Goal: Find specific page/section: Find specific page/section

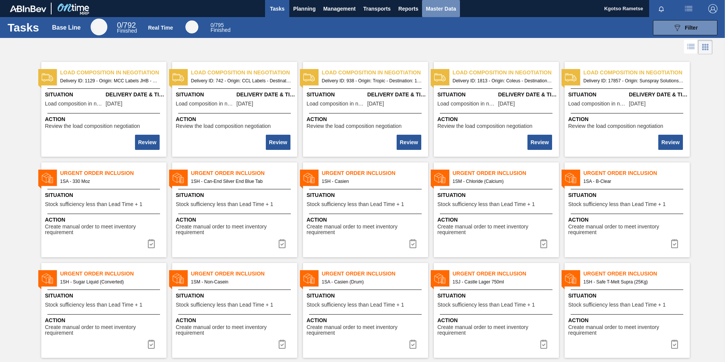
click at [439, 4] on button "Master Data" at bounding box center [441, 8] width 38 height 17
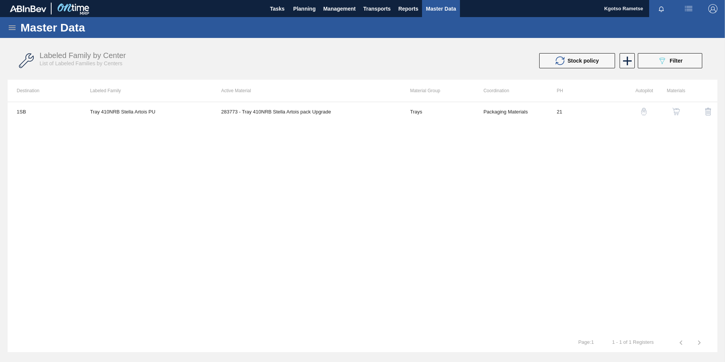
click at [8, 28] on icon at bounding box center [12, 27] width 9 height 9
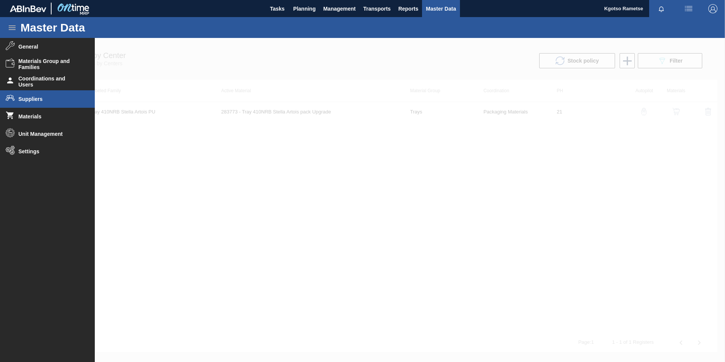
click at [27, 96] on span "Suppliers" at bounding box center [50, 99] width 63 height 6
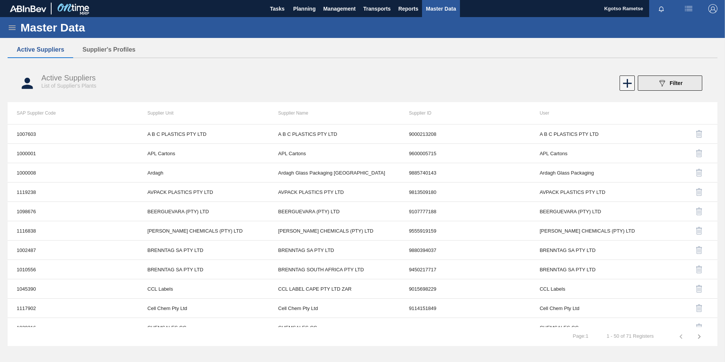
click at [645, 82] on button "089F7B8B-B2A5-4AFE-B5C0-19BA573D28AC Filter" at bounding box center [670, 82] width 64 height 15
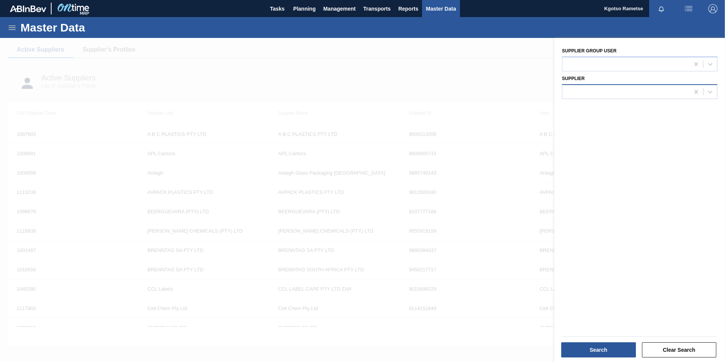
click at [586, 96] on div at bounding box center [626, 91] width 127 height 11
type input "bevcan"
click at [606, 94] on div at bounding box center [626, 91] width 127 height 11
type input "bevca"
click at [616, 94] on div at bounding box center [626, 91] width 127 height 11
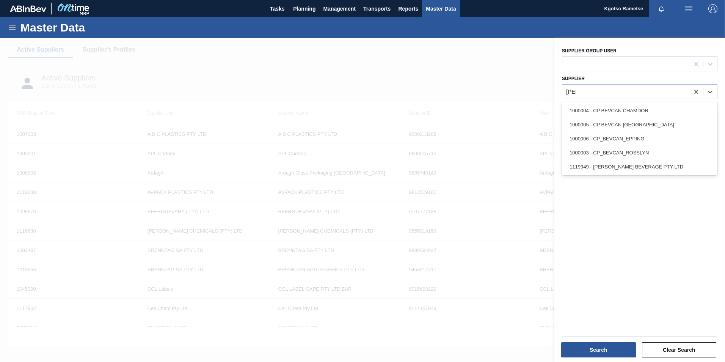
type input "[PERSON_NAME]"
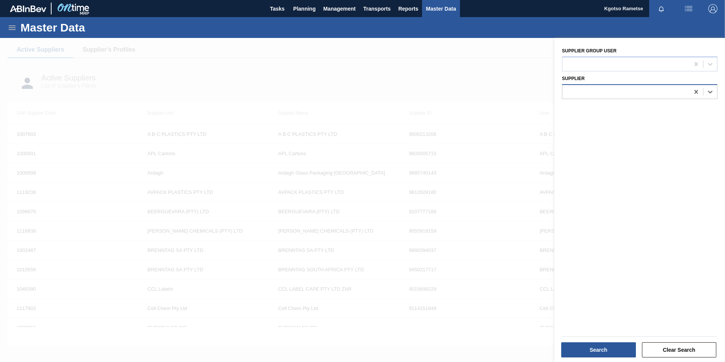
click at [598, 94] on div at bounding box center [626, 91] width 127 height 11
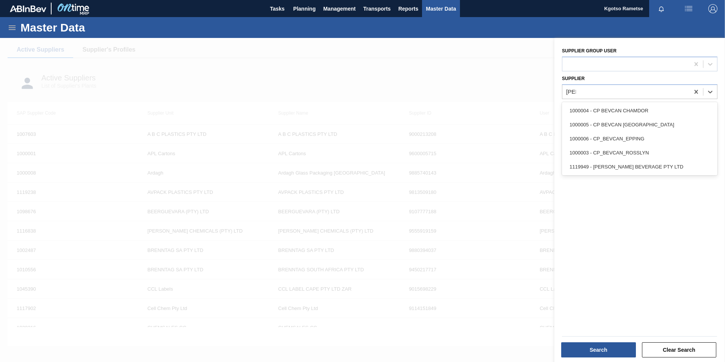
type input "[PERSON_NAME]"
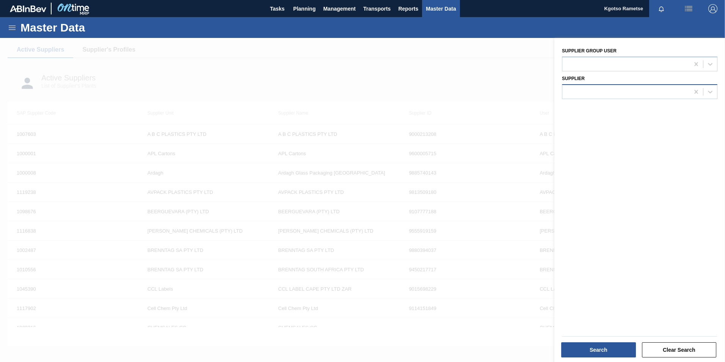
click at [570, 88] on div at bounding box center [626, 91] width 127 height 11
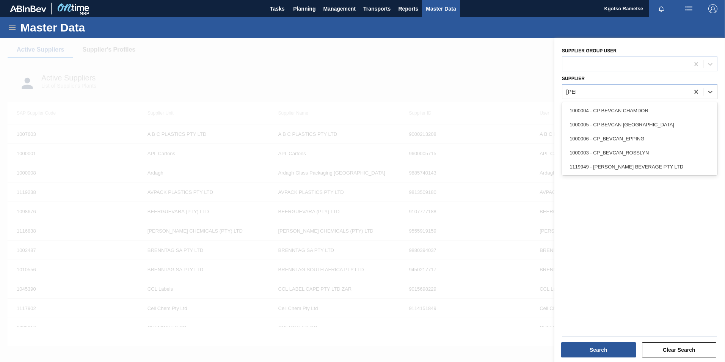
type input "[PERSON_NAME]"
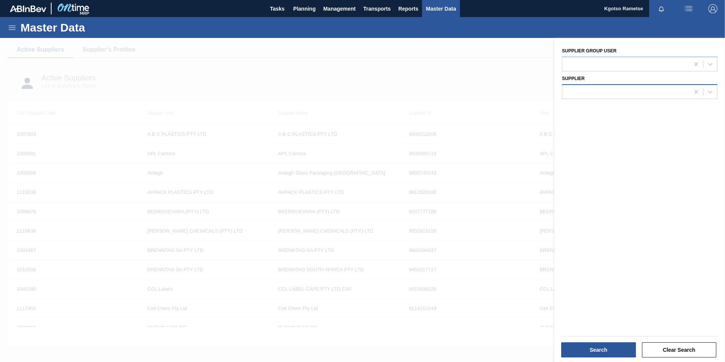
click at [577, 86] on div at bounding box center [626, 91] width 127 height 11
type input "inda"
click at [590, 107] on div "1119026 - INDABINGI SITHOLE PTY LTD" at bounding box center [640, 111] width 156 height 14
click at [618, 352] on button "Search" at bounding box center [598, 349] width 75 height 15
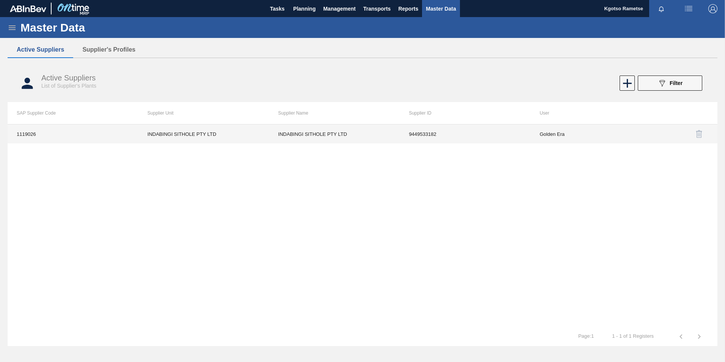
click at [67, 134] on td "1119026" at bounding box center [73, 133] width 131 height 19
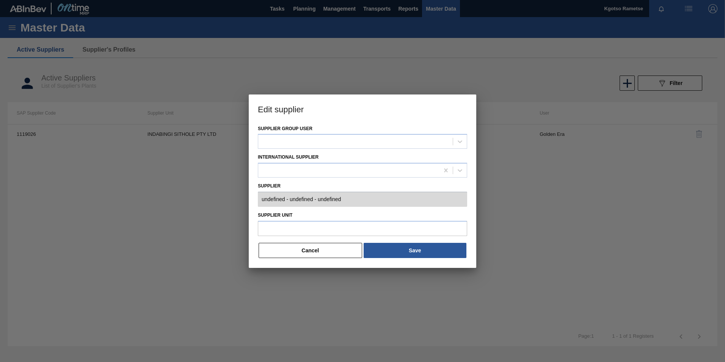
type input "0001119026 - INDABINGI SITHOLE PTY LTD - 9449533182"
type input "INDABINGI SITHOLE PTY LTD"
click at [311, 251] on button "Cancel" at bounding box center [311, 250] width 104 height 15
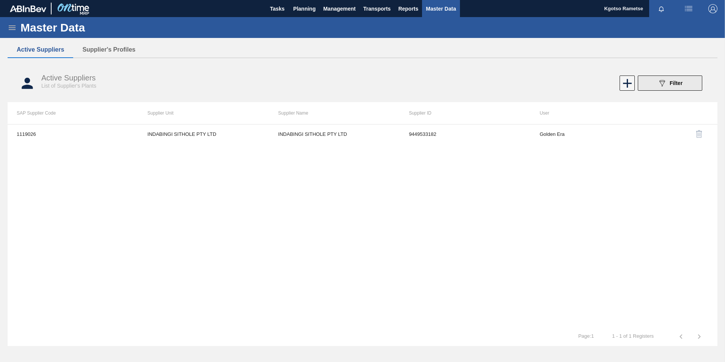
click at [656, 86] on button "089F7B8B-B2A5-4AFE-B5C0-19BA573D28AC Filter" at bounding box center [670, 82] width 64 height 15
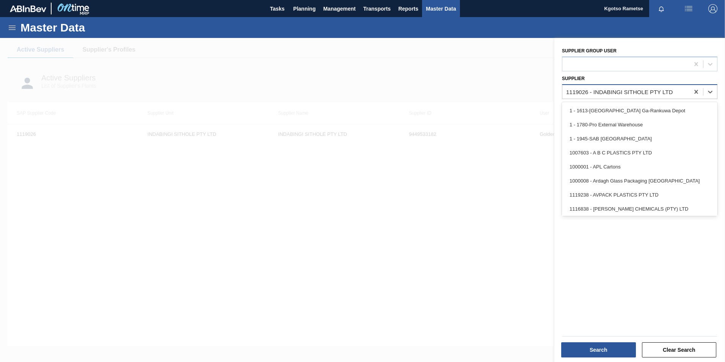
click at [637, 90] on div "1119026 - INDABINGI SITHOLE PTY LTD" at bounding box center [619, 91] width 107 height 6
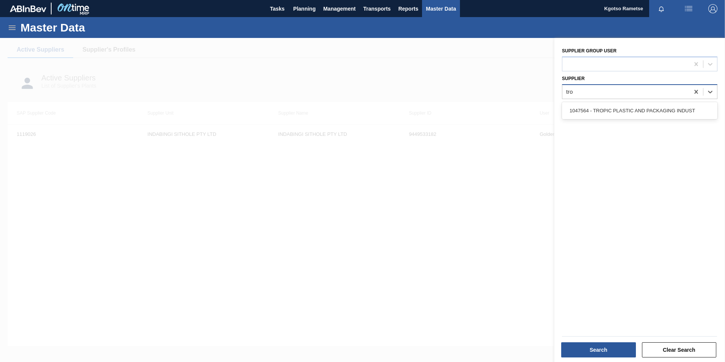
type input "trop"
click at [575, 111] on div "1047564 - TROPIC PLASTIC AND PACKAGING INDUST" at bounding box center [640, 111] width 156 height 14
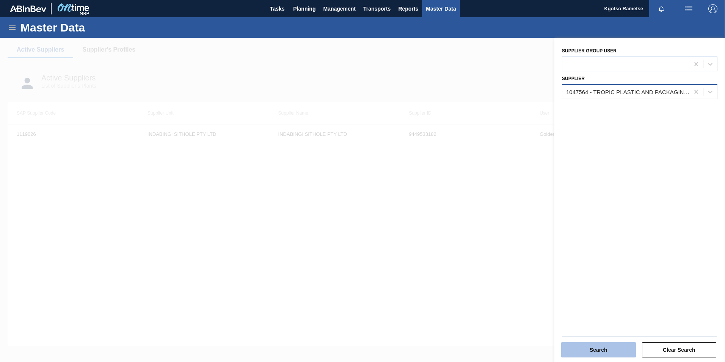
click at [590, 349] on button "Search" at bounding box center [598, 349] width 75 height 15
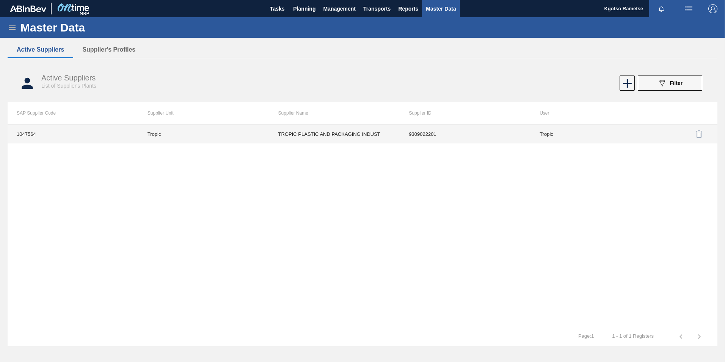
click at [264, 131] on td "Tropic" at bounding box center [203, 133] width 131 height 19
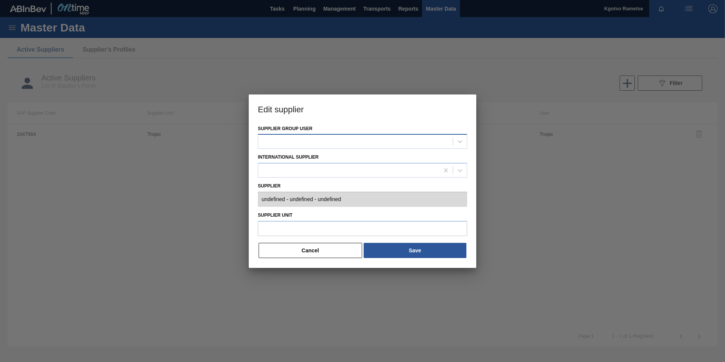
type input "0001047564 - TROPIC PLASTIC AND PACKAGING INDUST - 9309022201"
type input "Tropic"
click at [350, 250] on button "Cancel" at bounding box center [311, 250] width 104 height 15
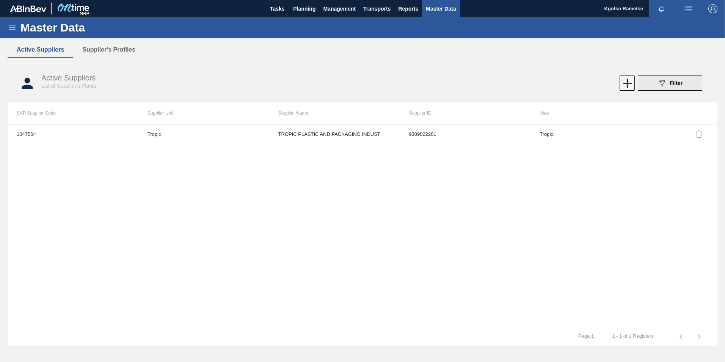
click at [644, 86] on button "089F7B8B-B2A5-4AFE-B5C0-19BA573D28AC Filter" at bounding box center [670, 82] width 64 height 15
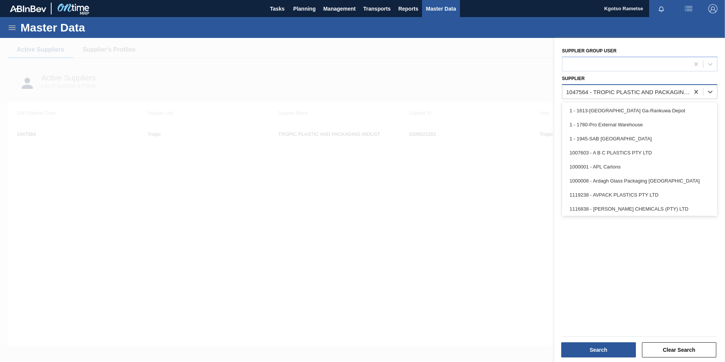
click at [584, 93] on div "1047564 - TROPIC PLASTIC AND PACKAGING INDUST" at bounding box center [628, 91] width 124 height 6
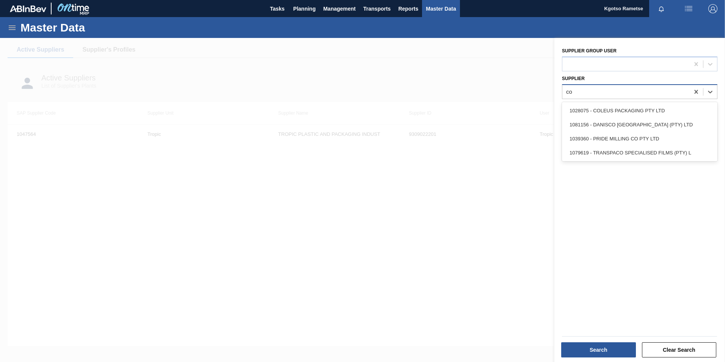
type input "col"
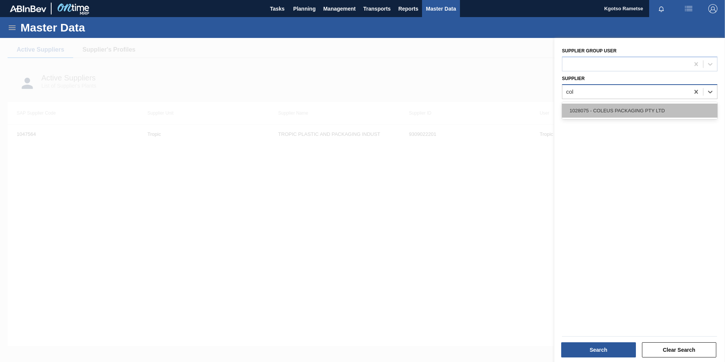
click at [590, 110] on div "1028075 - COLEUS PACKAGING PTY LTD" at bounding box center [640, 111] width 156 height 14
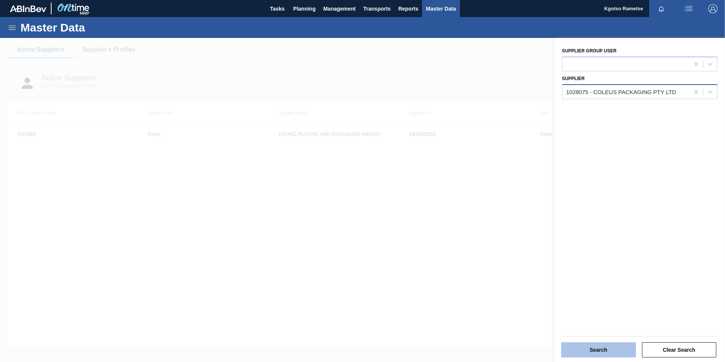
click at [575, 351] on button "Search" at bounding box center [598, 349] width 75 height 15
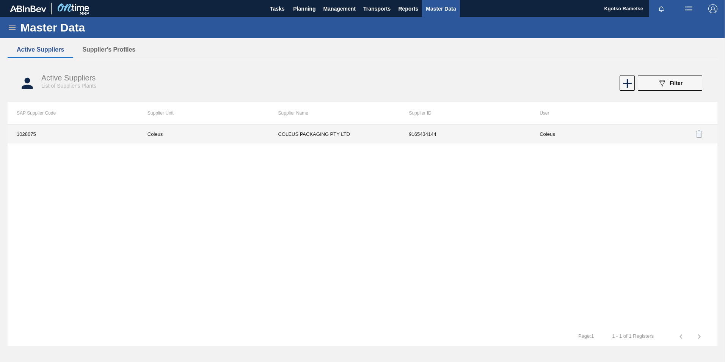
click at [320, 134] on td "COLEUS PACKAGING PTY LTD" at bounding box center [334, 133] width 131 height 19
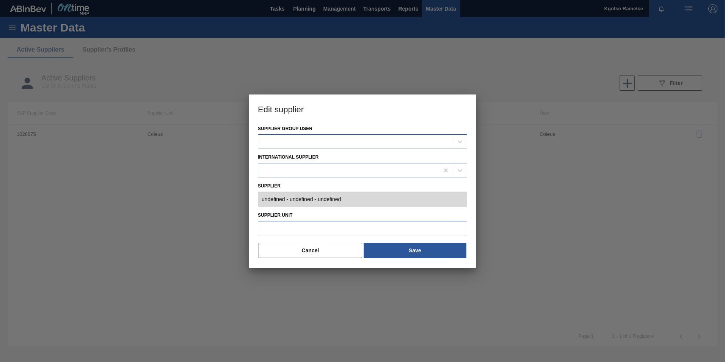
type input "0001028075 - COLEUS PACKAGING PTY LTD - 9165434144"
type input "Coleus"
click at [323, 251] on button "Cancel" at bounding box center [311, 250] width 104 height 15
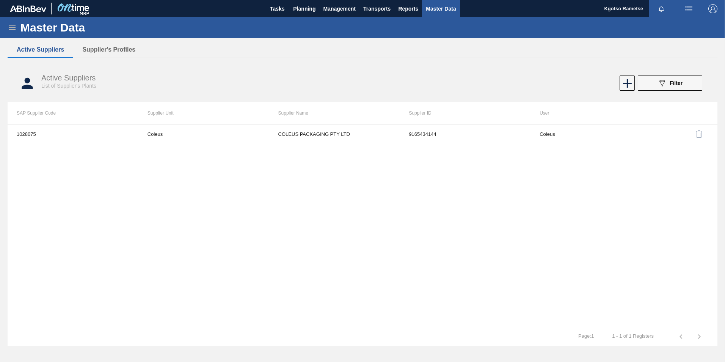
click at [662, 79] on icon "089F7B8B-B2A5-4AFE-B5C0-19BA573D28AC" at bounding box center [662, 83] width 9 height 9
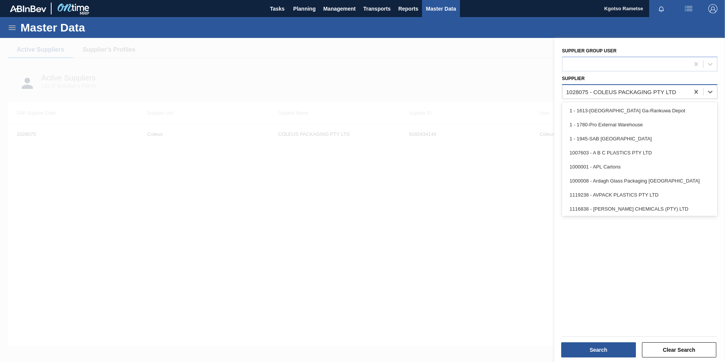
click at [593, 87] on div "1028075 - COLEUS PACKAGING PTY LTD" at bounding box center [626, 91] width 127 height 11
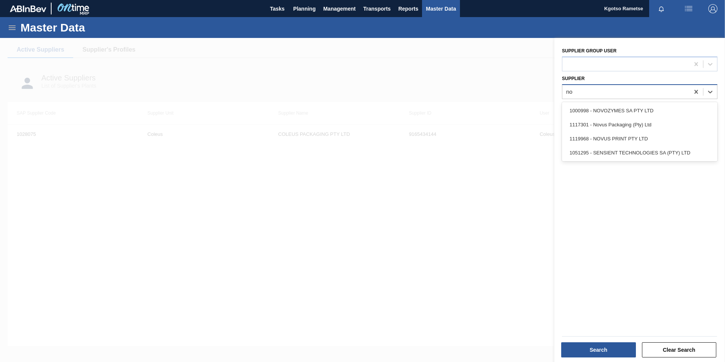
type input "nov"
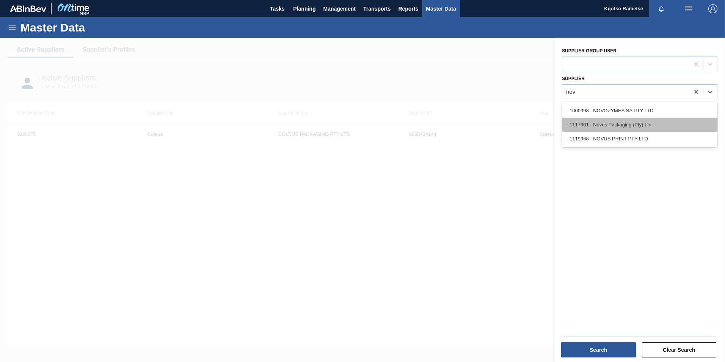
click at [640, 126] on div "1117301 - Novus Packaging (Pty) Ltd" at bounding box center [640, 125] width 156 height 14
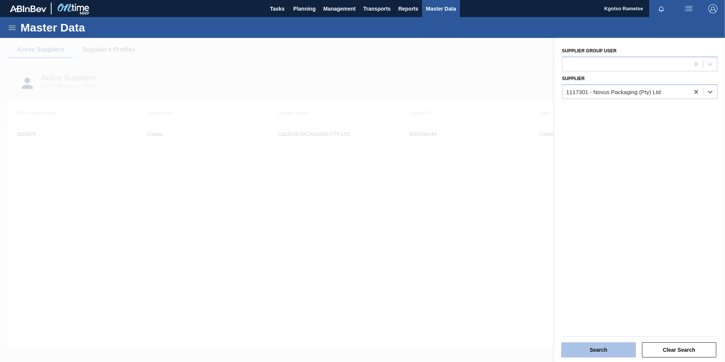
click at [587, 351] on button "Search" at bounding box center [598, 349] width 75 height 15
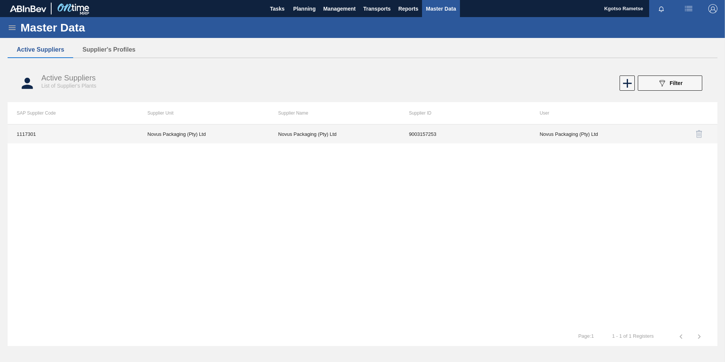
click at [177, 138] on td "Novus Packaging (Pty) Ltd" at bounding box center [203, 133] width 131 height 19
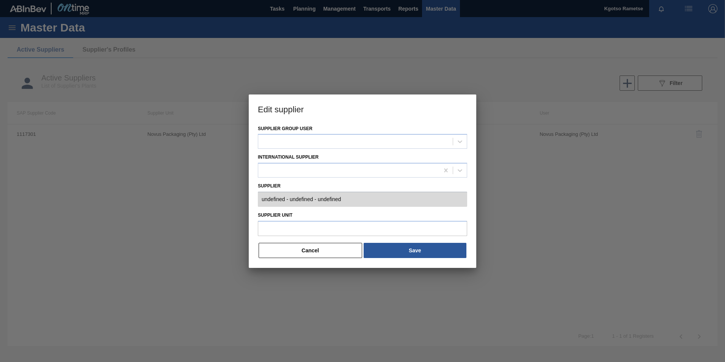
type input "0001117301 - Novus Packaging (Pty) Ltd - 9003157253"
type input "Novus Packaging (Pty) Ltd"
drag, startPoint x: 316, startPoint y: 248, endPoint x: 337, endPoint y: 241, distance: 22.1
click at [316, 248] on button "Cancel" at bounding box center [311, 250] width 104 height 15
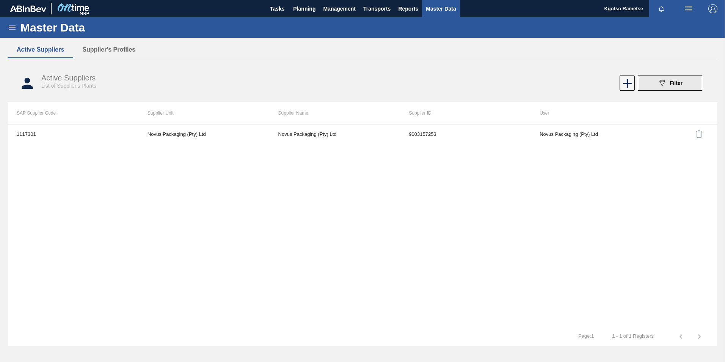
click at [641, 84] on button "089F7B8B-B2A5-4AFE-B5C0-19BA573D28AC Filter" at bounding box center [670, 82] width 64 height 15
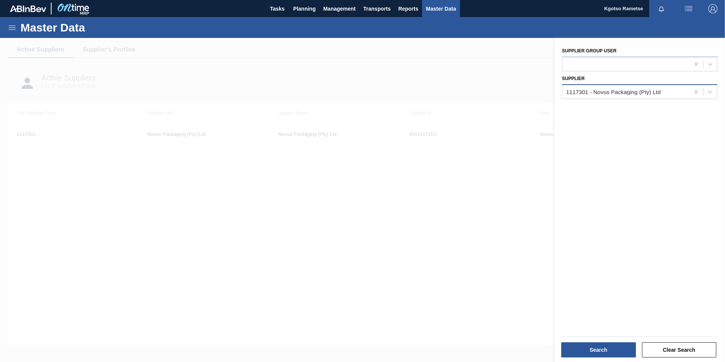
click at [590, 96] on div "1117301 - Novus Packaging (Pty) Ltd" at bounding box center [626, 91] width 127 height 11
type input "mcc"
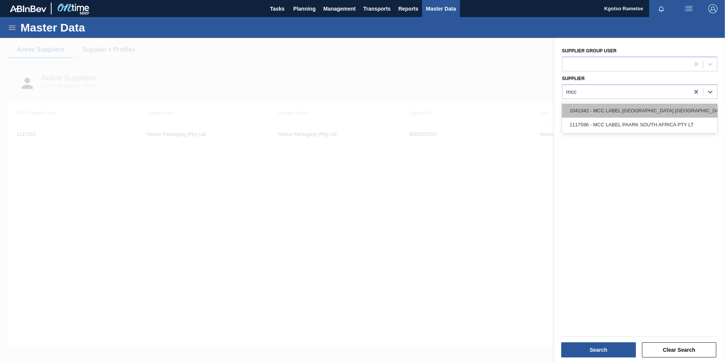
click at [574, 107] on div "1041342 - MCC LABEL [GEOGRAPHIC_DATA] [GEOGRAPHIC_DATA]" at bounding box center [640, 111] width 156 height 14
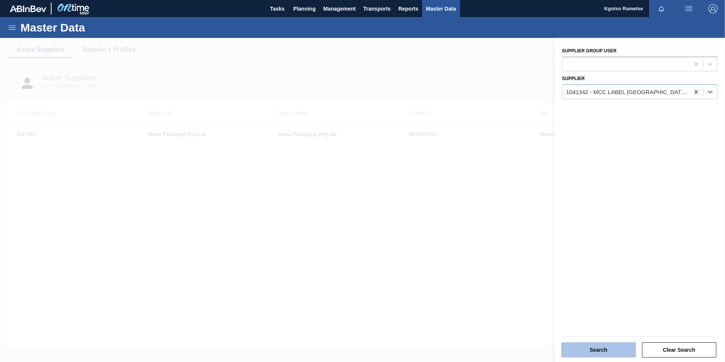
click at [563, 346] on button "Search" at bounding box center [598, 349] width 75 height 15
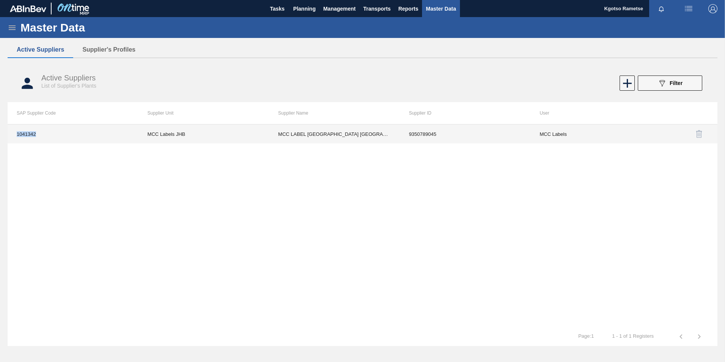
drag, startPoint x: 36, startPoint y: 135, endPoint x: 14, endPoint y: 137, distance: 21.4
click at [14, 137] on td "1041342" at bounding box center [73, 133] width 131 height 19
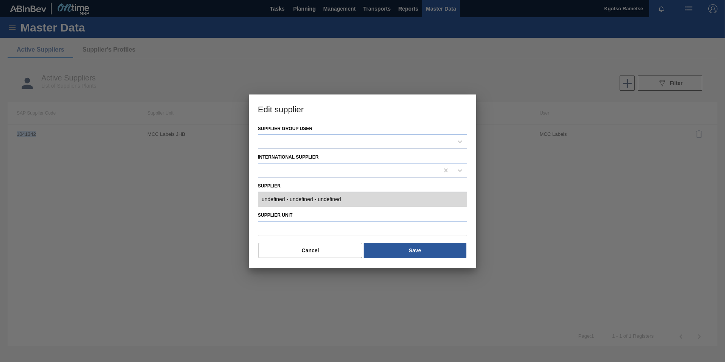
type input "0001041342 - MCC LABEL [GEOGRAPHIC_DATA] [GEOGRAPHIC_DATA] - 9350789045"
type input "MCC Labels JHB"
click at [329, 254] on button "Cancel" at bounding box center [311, 250] width 104 height 15
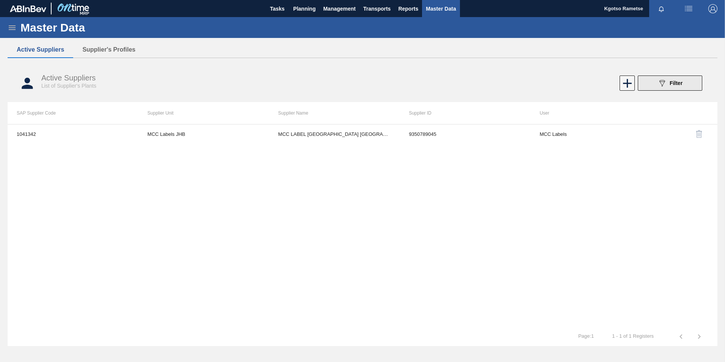
click at [663, 82] on icon "089F7B8B-B2A5-4AFE-B5C0-19BA573D28AC" at bounding box center [662, 83] width 9 height 9
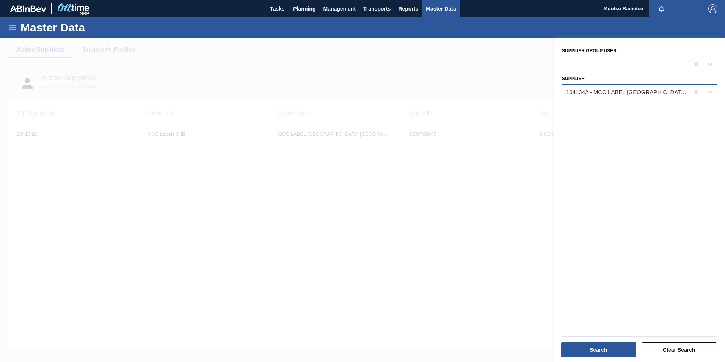
click at [617, 90] on div "1041342 - MCC LABEL [GEOGRAPHIC_DATA] [GEOGRAPHIC_DATA]" at bounding box center [628, 91] width 124 height 6
type input "thuth"
click at [650, 107] on div "2000002 - Thuthuka Packaging Pty Ltd" at bounding box center [640, 111] width 156 height 14
click at [610, 338] on div at bounding box center [639, 336] width 161 height 6
click at [614, 347] on button "Search" at bounding box center [598, 349] width 75 height 15
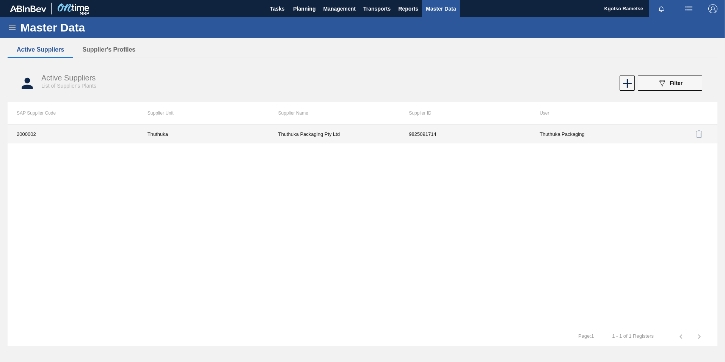
click at [191, 131] on td "Thuthuka" at bounding box center [203, 133] width 131 height 19
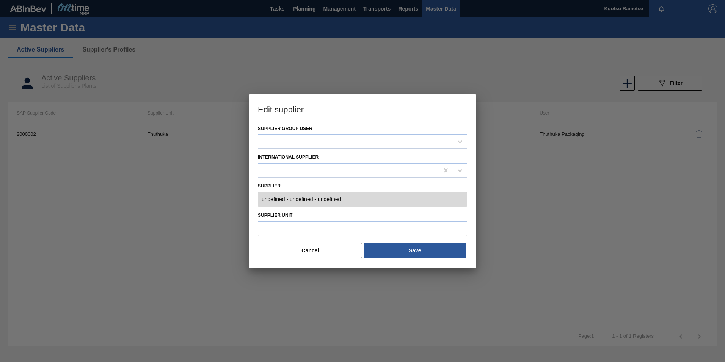
type input "0002000002 - Thuthuka Packaging Pty Ltd - 9825091714"
type input "Thuthuka"
drag, startPoint x: 277, startPoint y: 250, endPoint x: 267, endPoint y: 246, distance: 11.2
click at [277, 249] on button "Cancel" at bounding box center [311, 250] width 104 height 15
